Goal: Information Seeking & Learning: Check status

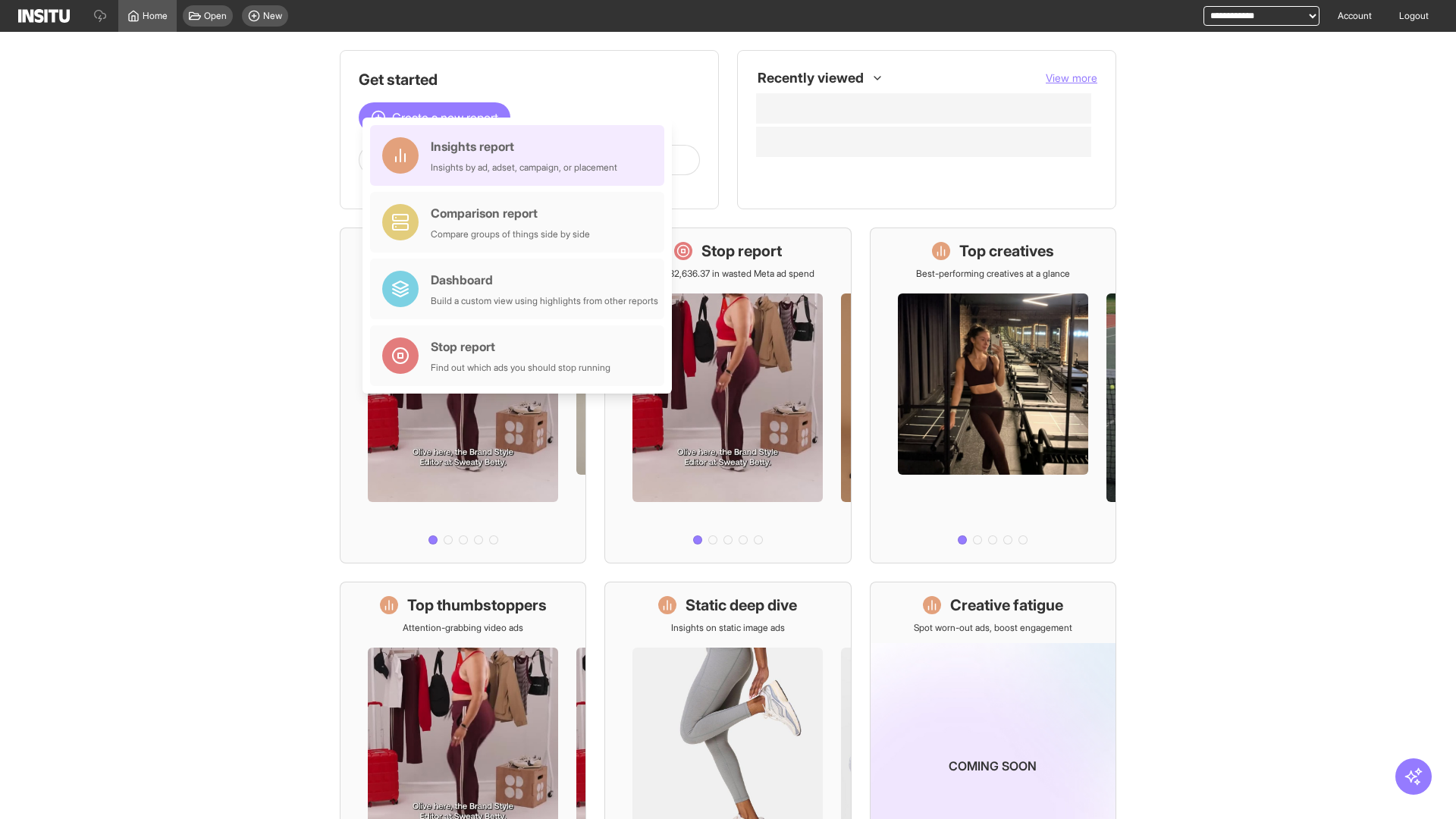
click at [521, 156] on div "Insights report Insights by ad, adset, campaign, or placement" at bounding box center [524, 156] width 187 height 37
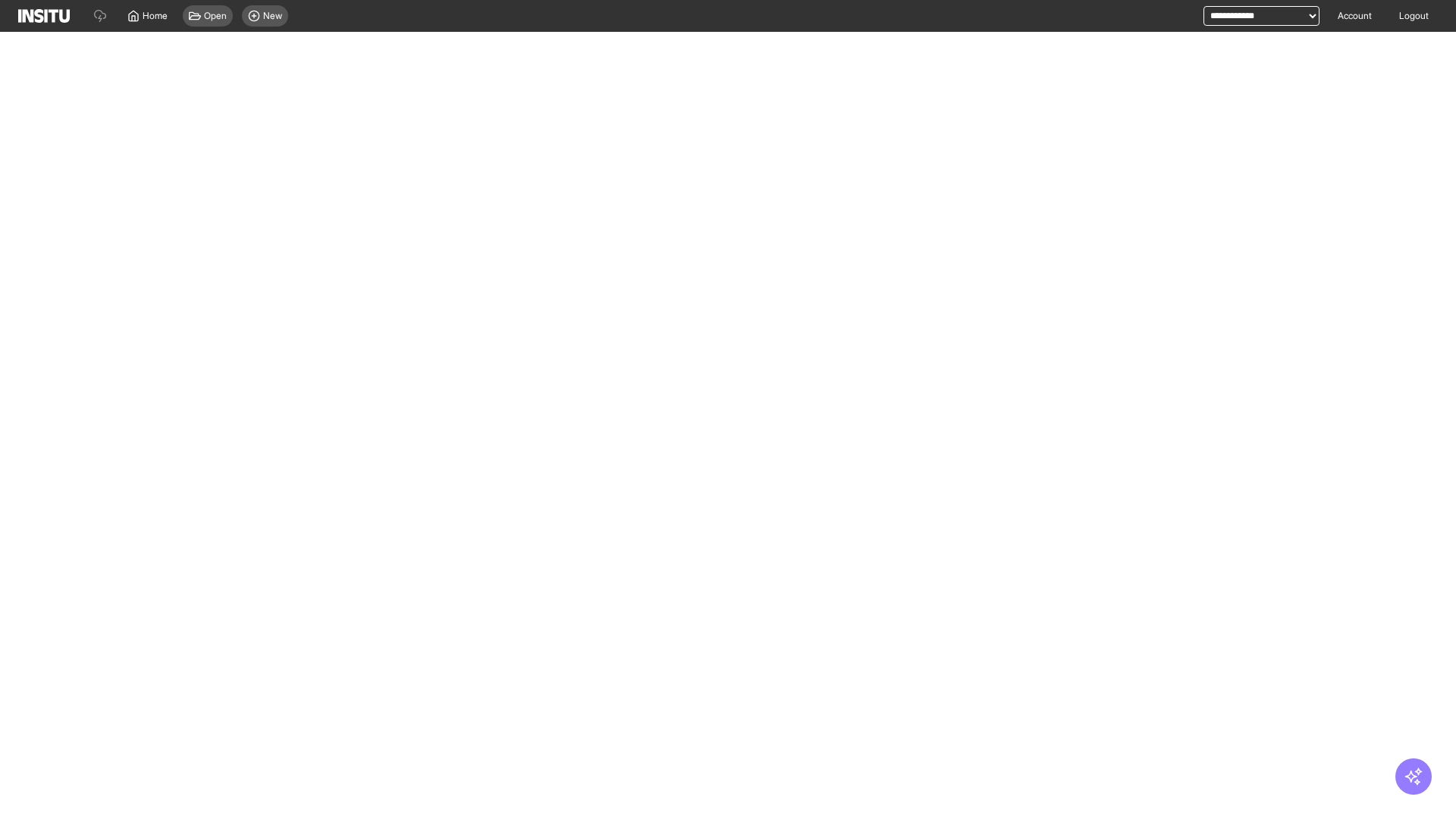
select select "**"
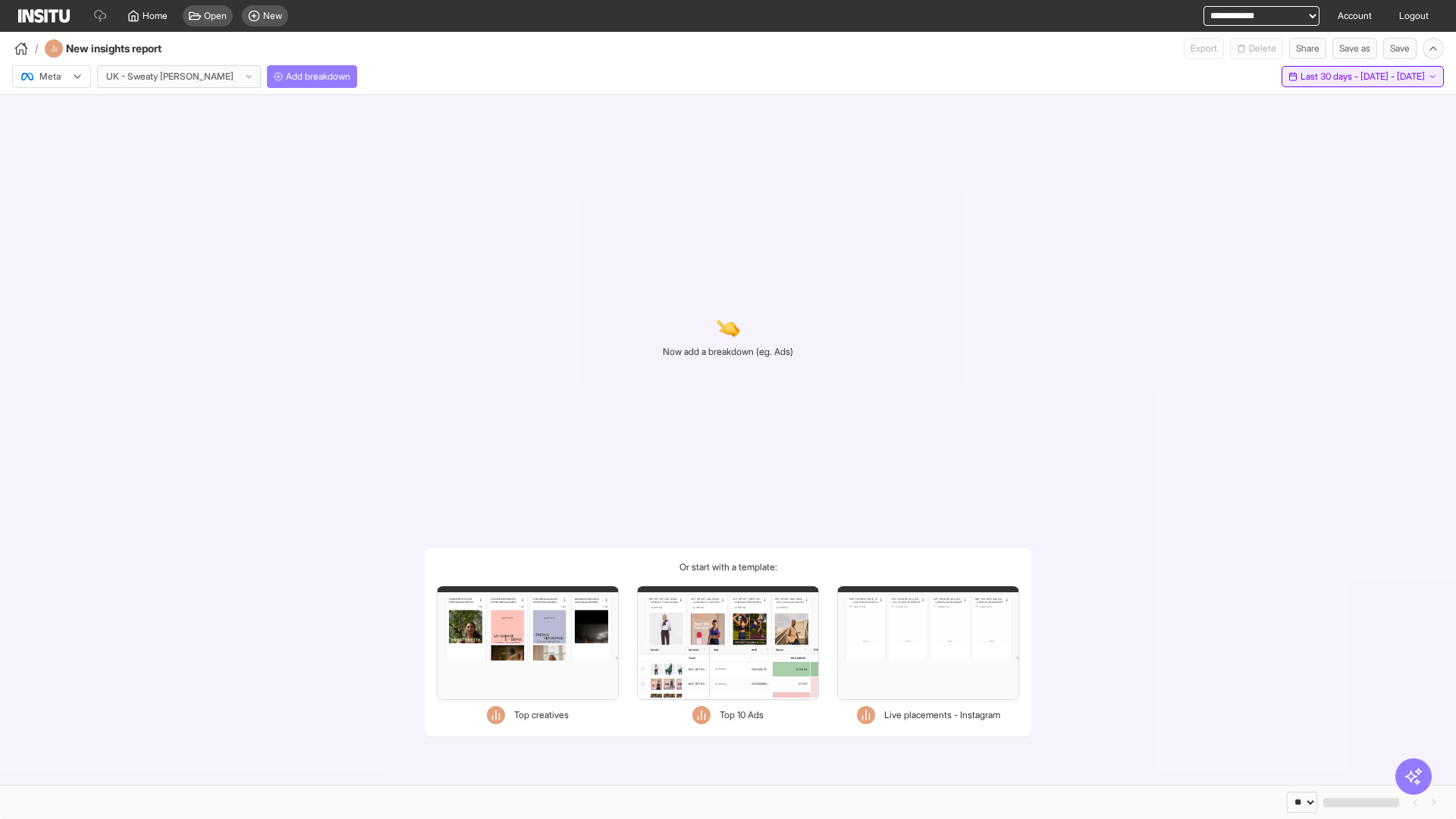
click at [1343, 77] on span "Last 30 days - [DATE] - [DATE]" at bounding box center [1363, 76] width 124 height 13
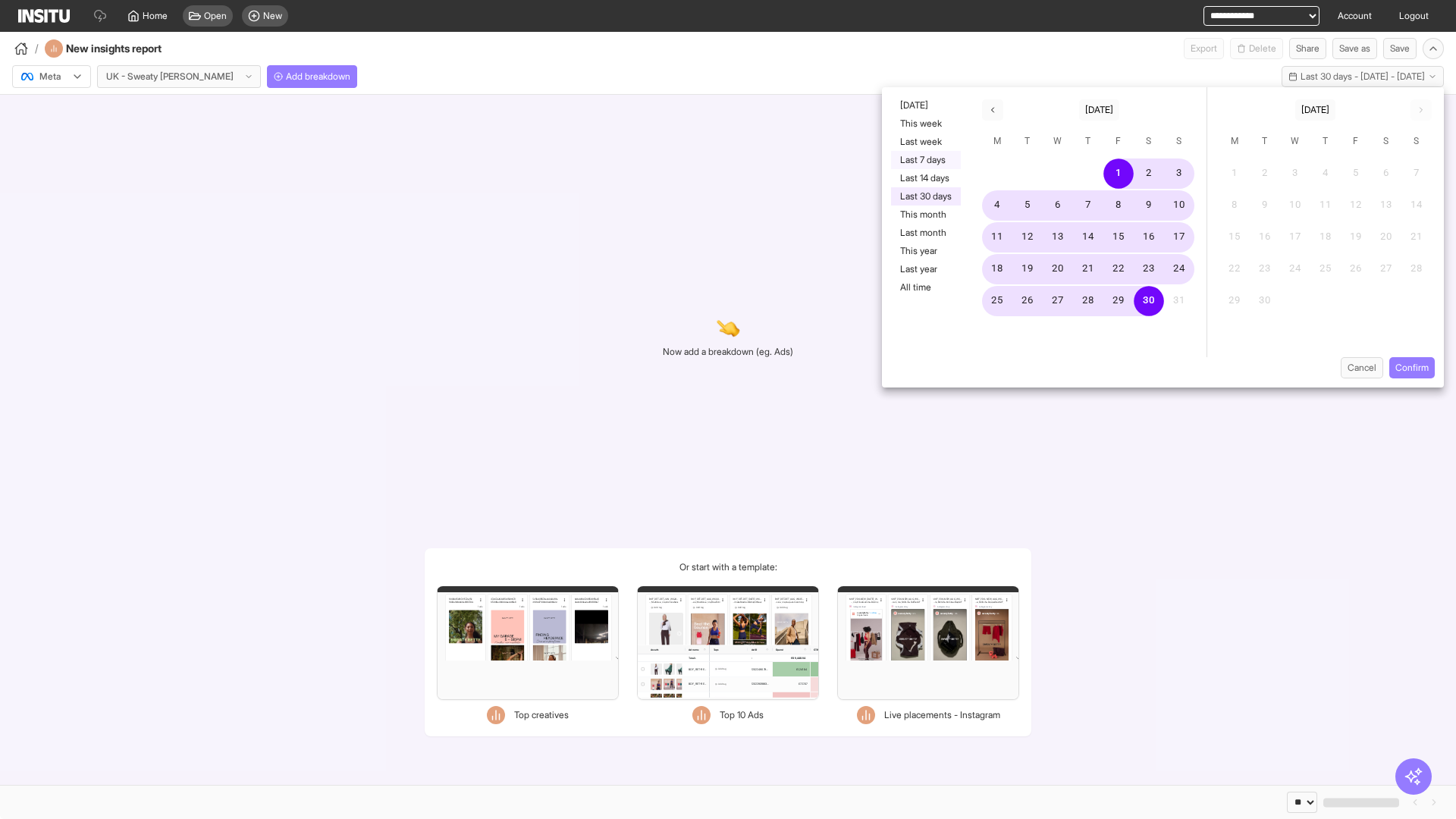
click at [925, 160] on button "Last 7 days" at bounding box center [926, 160] width 70 height 18
